Goal: Information Seeking & Learning: Learn about a topic

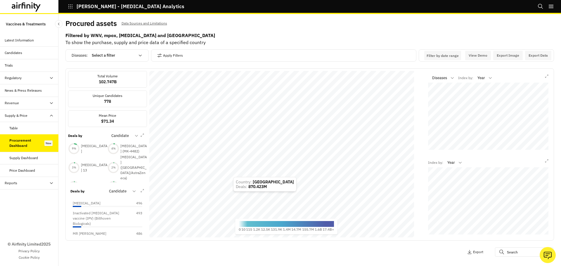
scroll to position [205, 0]
click at [86, 220] on div "Varivax 484" at bounding box center [108, 222] width 70 height 5
click at [91, 204] on div "Varivax 484" at bounding box center [107, 202] width 69 height 5
click at [545, 78] on icon "button" at bounding box center [547, 77] width 4 height 4
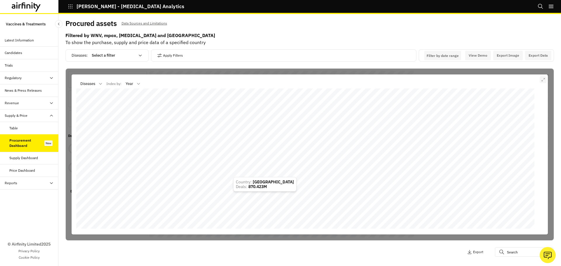
click at [540, 78] on button "button" at bounding box center [543, 79] width 7 height 7
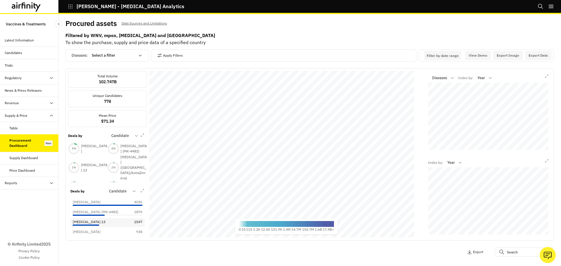
click at [90, 225] on div at bounding box center [86, 225] width 26 height 1
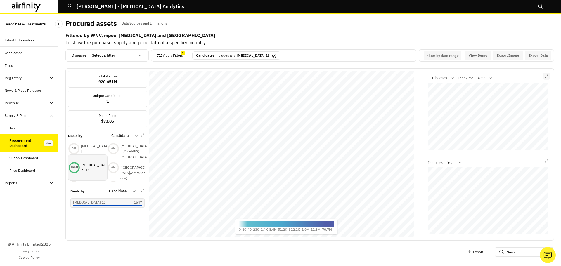
click at [545, 78] on icon "button" at bounding box center [547, 77] width 4 height 4
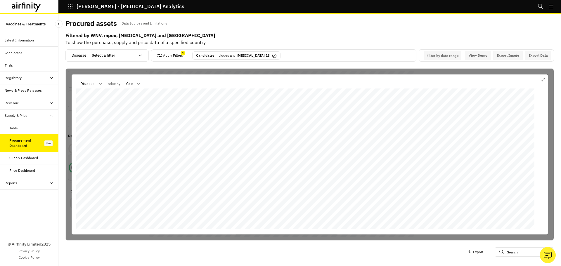
click at [540, 78] on button "button" at bounding box center [543, 79] width 7 height 7
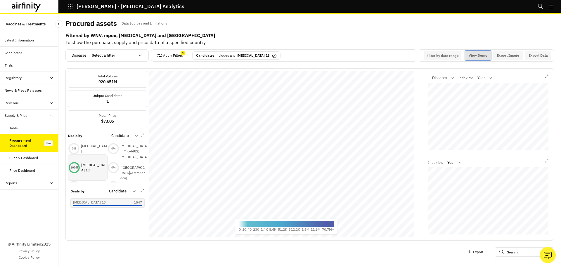
click at [469, 57] on button "View Demo" at bounding box center [478, 55] width 26 height 9
click at [429, 58] on p "Filter by date range" at bounding box center [443, 55] width 32 height 4
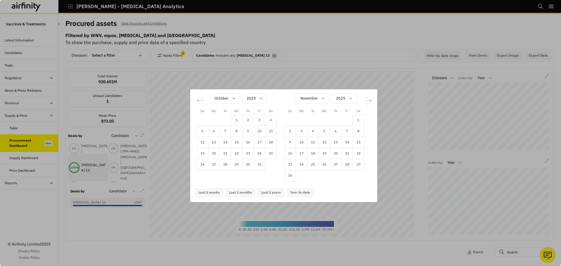
click at [366, 41] on div "Su Mo Tu We Th Fr Sa Su Mo Tu We Th Fr Sa [DATE] 1 2 3 4 5 6 7 8 9 10 11 12 13 …" at bounding box center [280, 133] width 561 height 266
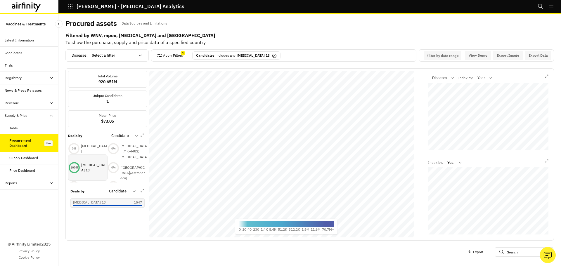
click at [79, 166] on div "100 %" at bounding box center [74, 168] width 12 height 4
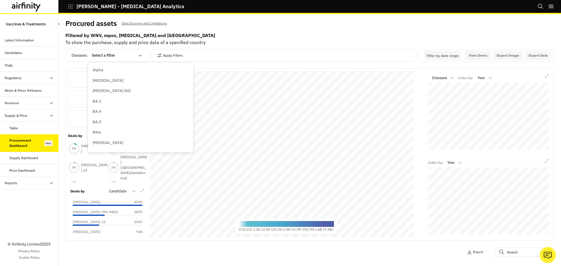
click at [109, 56] on div at bounding box center [113, 55] width 43 height 7
type input "pn"
click at [116, 75] on div "Pneumococcal disease (invasive)" at bounding box center [121, 70] width 64 height 11
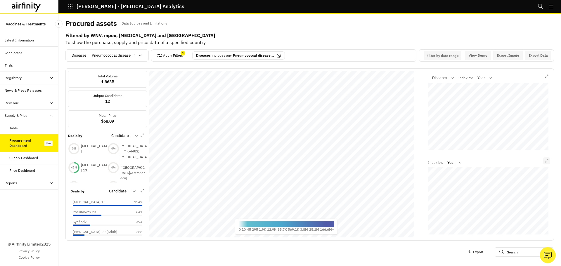
click at [545, 160] on icon "button" at bounding box center [546, 161] width 3 height 3
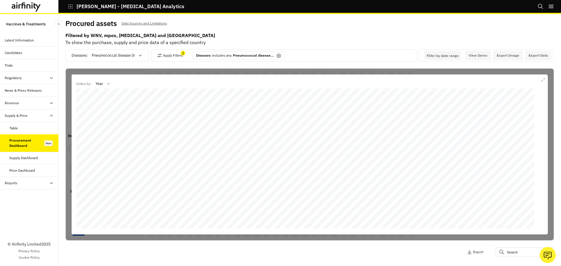
click at [102, 82] on div at bounding box center [100, 83] width 8 height 7
click at [106, 100] on p "Candidate" at bounding box center [105, 99] width 18 height 6
click at [541, 81] on icon "button" at bounding box center [543, 80] width 4 height 4
